Goal: Navigation & Orientation: Understand site structure

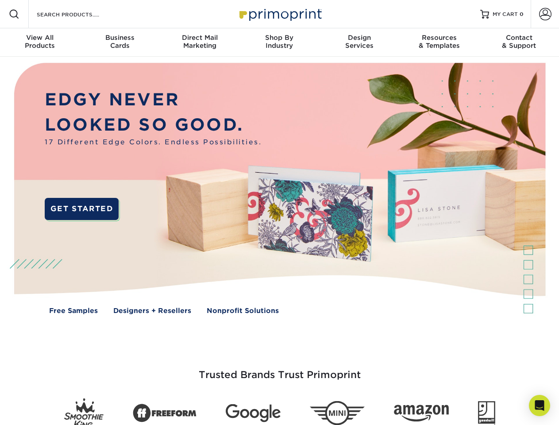
click at [279, 213] on img at bounding box center [280, 195] width 554 height 277
click at [14, 14] on span at bounding box center [14, 14] width 11 height 11
click at [545, 14] on span at bounding box center [545, 14] width 12 height 12
click at [40, 43] on div "View All Products" at bounding box center [40, 42] width 80 height 16
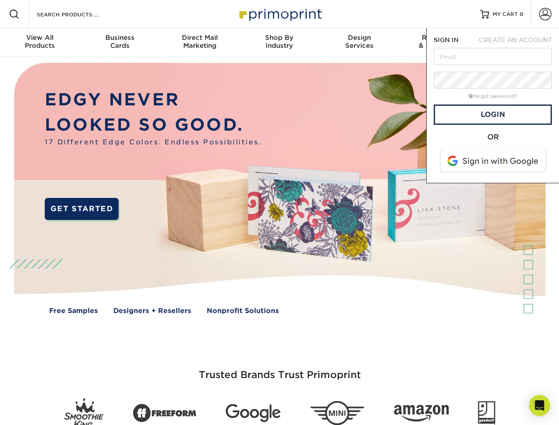
click at [120, 43] on div "Business Cards" at bounding box center [120, 42] width 80 height 16
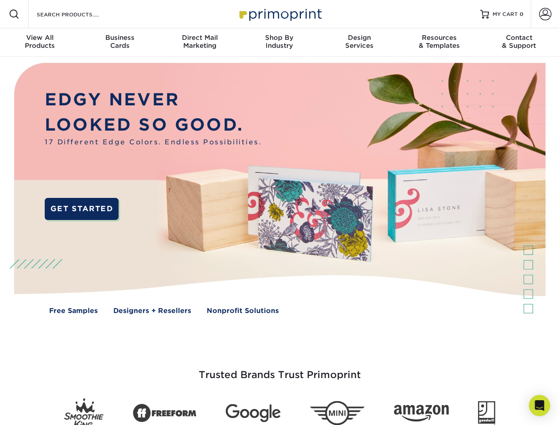
click at [200, 43] on div "Direct Mail Marketing" at bounding box center [200, 42] width 80 height 16
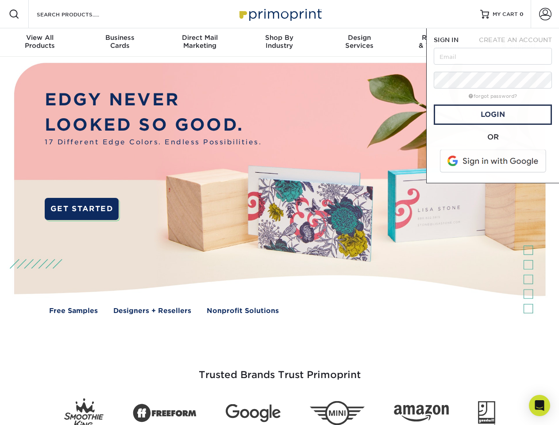
click at [279, 43] on div "Shop By Industry" at bounding box center [280, 42] width 80 height 16
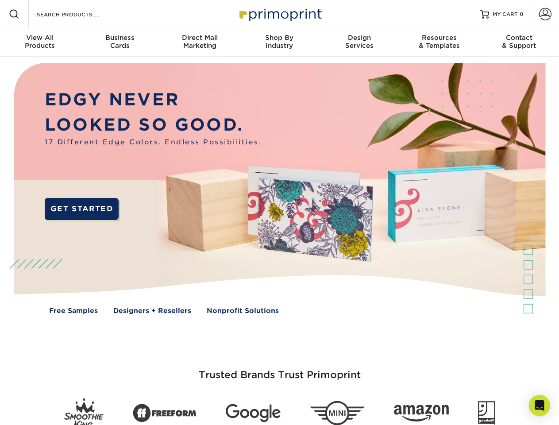
click at [360, 43] on div "Design Services" at bounding box center [360, 42] width 80 height 16
click at [439, 43] on div "Resources & Templates" at bounding box center [440, 42] width 80 height 16
click at [520, 43] on div "Contact & Support" at bounding box center [520, 42] width 80 height 16
